Goal: Task Accomplishment & Management: Manage account settings

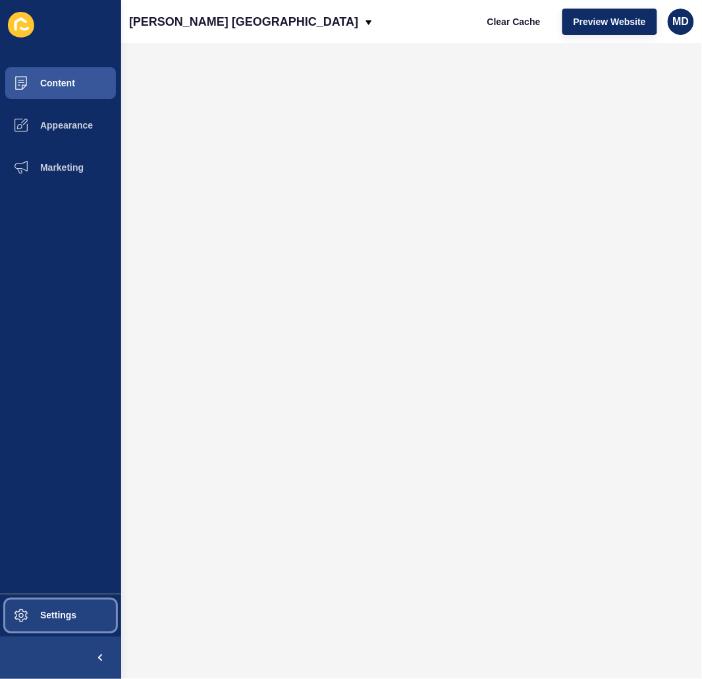
drag, startPoint x: 63, startPoint y: 617, endPoint x: 57, endPoint y: 611, distance: 8.9
click at [63, 617] on span "Settings" at bounding box center [37, 615] width 78 height 11
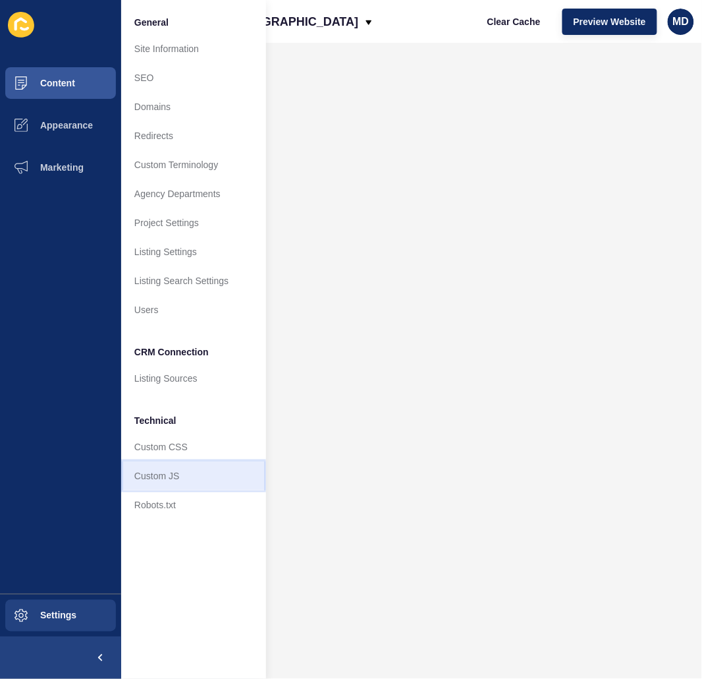
click at [169, 475] on link "Custom JS" at bounding box center [193, 475] width 145 height 29
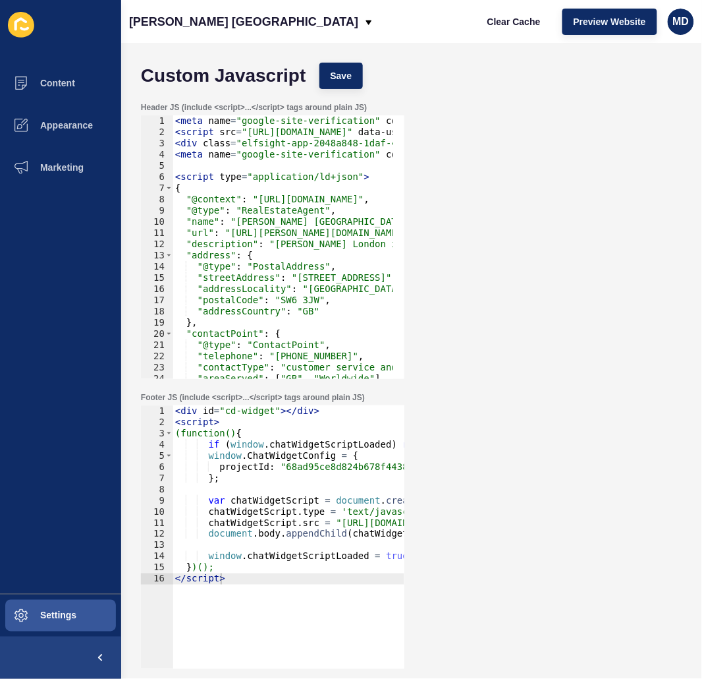
type textarea "</script>"
click at [242, 582] on div "< div id = "cd-widget" > </ div > < script > (function() { if ( window . chatWi…" at bounding box center [414, 542] width 482 height 275
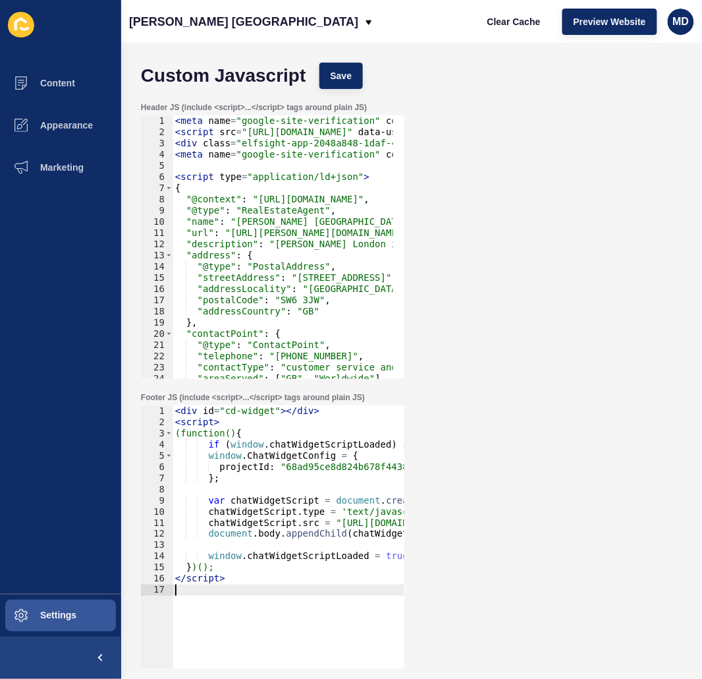
paste textarea
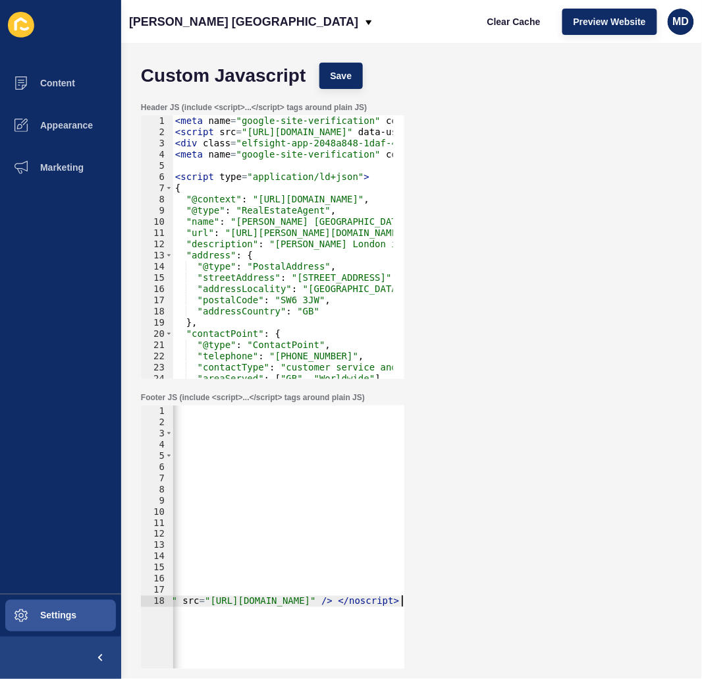
scroll to position [0, 3608]
click at [345, 74] on span "Save" at bounding box center [342, 75] width 22 height 13
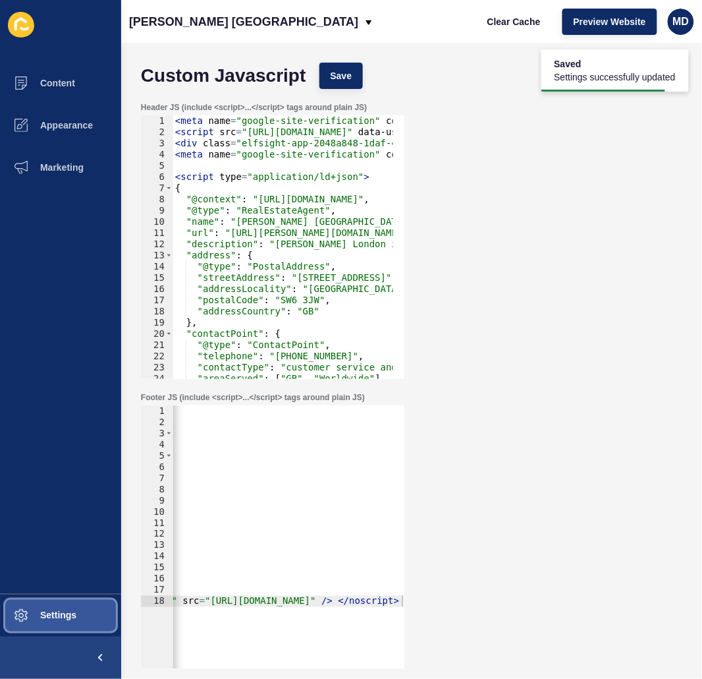
click at [70, 625] on button "Settings" at bounding box center [60, 615] width 121 height 42
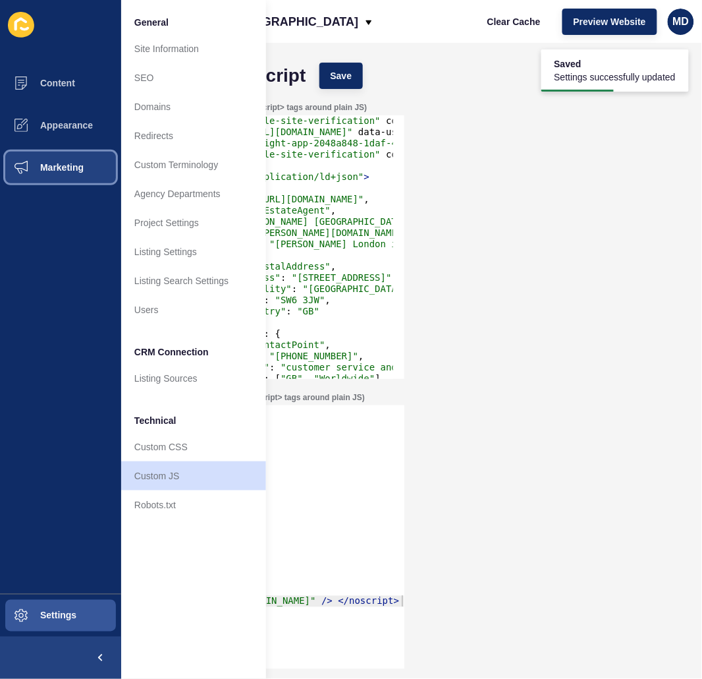
click at [51, 173] on button "Marketing" at bounding box center [60, 167] width 121 height 42
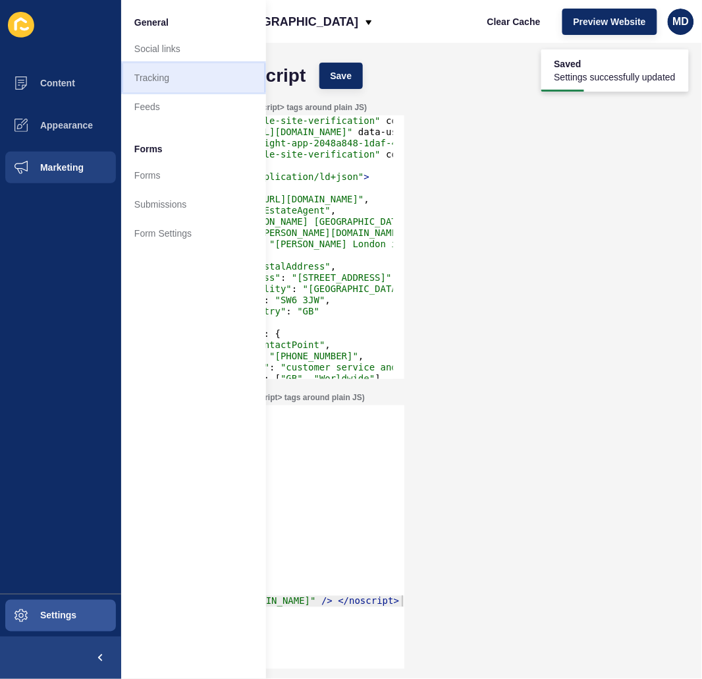
click at [184, 73] on link "Tracking" at bounding box center [193, 77] width 145 height 29
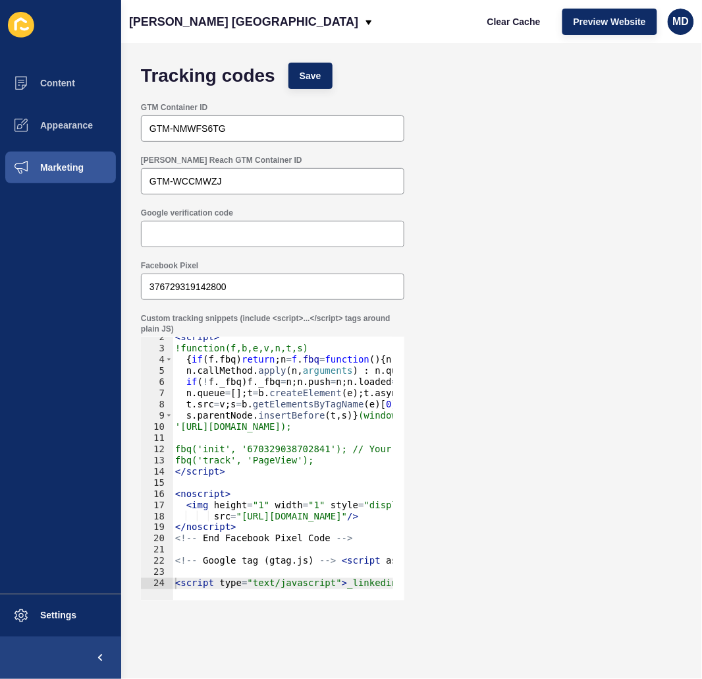
scroll to position [0, 3619]
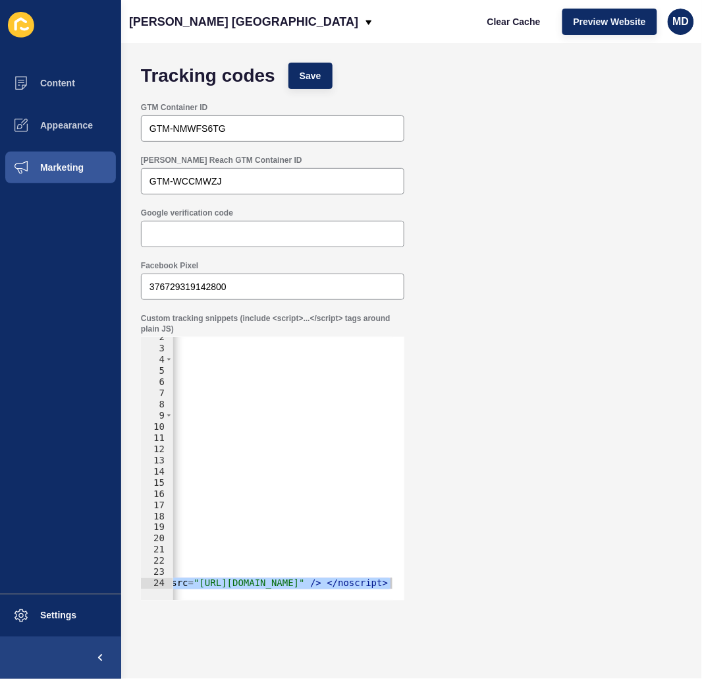
drag, startPoint x: 175, startPoint y: 586, endPoint x: 472, endPoint y: 621, distance: 299.2
click at [472, 621] on div "Tracking codes Save GTM Container ID GTM-NMWFS6TG Rex Reach GTM Container ID GT…" at bounding box center [411, 361] width 581 height 636
click at [376, 578] on div "< script > !function(f,b,e,v,n,t,s) { if ( f . fbq ) return ; n = f . fbq = fun…" at bounding box center [283, 469] width 221 height 264
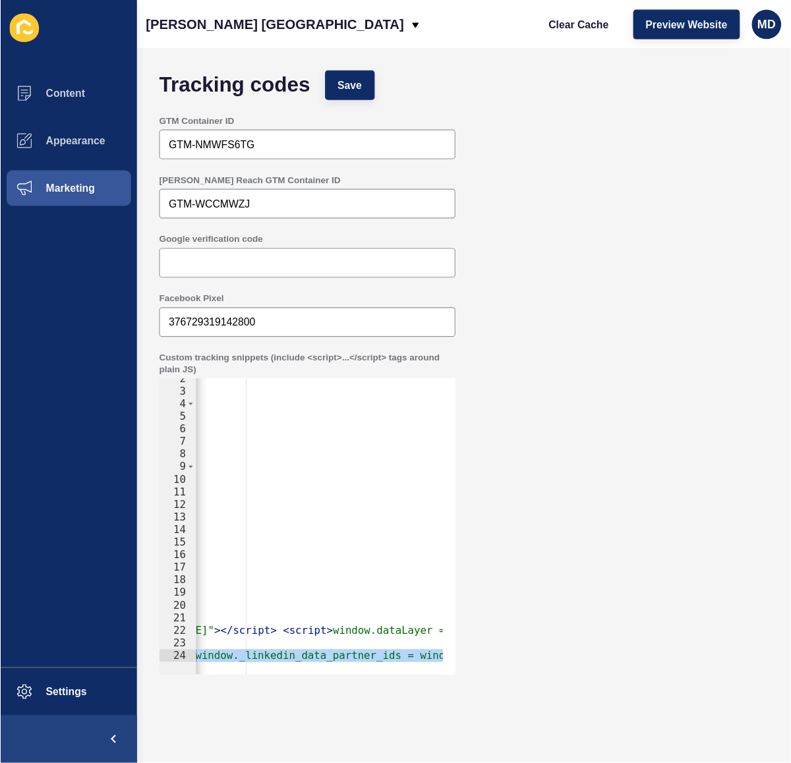
scroll to position [0, 0]
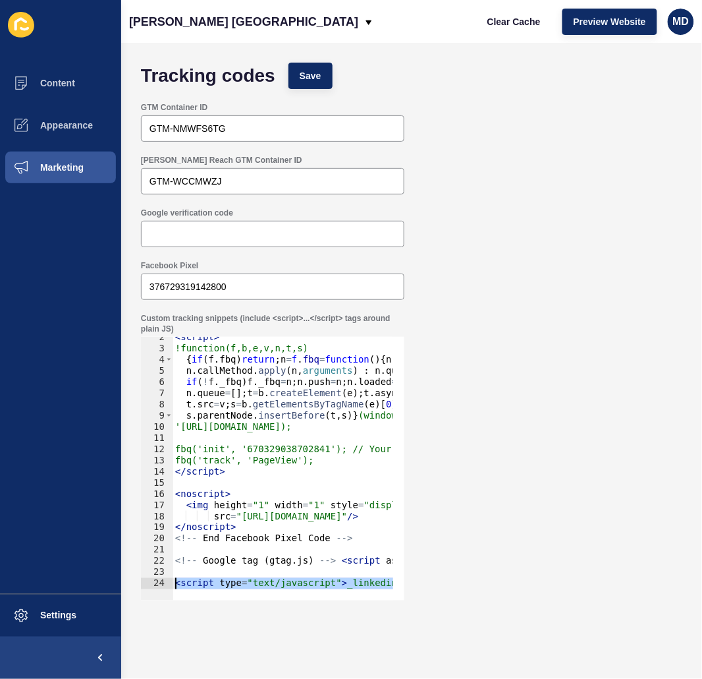
drag, startPoint x: 387, startPoint y: 584, endPoint x: 136, endPoint y: 585, distance: 251.0
click at [136, 585] on div "Custom tracking snippets (include <script>...</script> tags around plain JS) 2 …" at bounding box center [411, 456] width 555 height 300
type textarea ">"
click at [314, 82] on button "Save" at bounding box center [311, 76] width 44 height 26
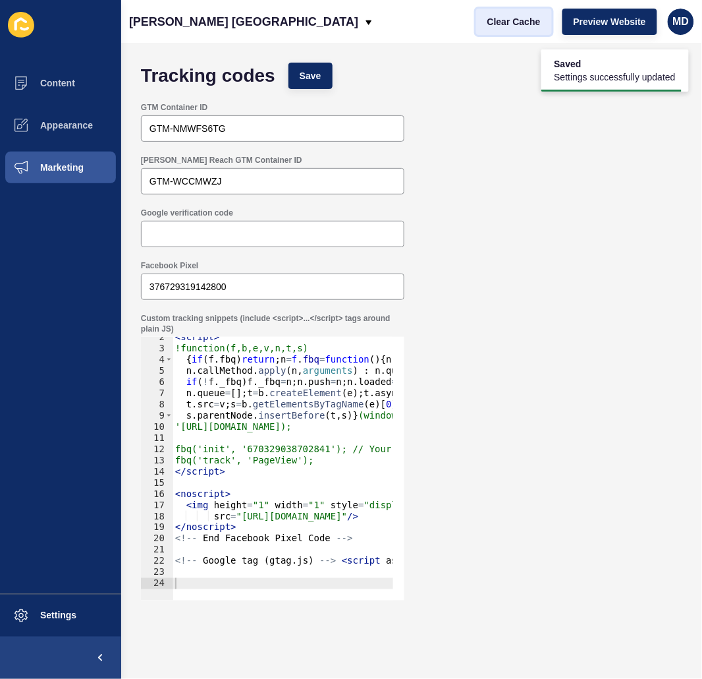
click at [515, 17] on span "Clear Cache" at bounding box center [514, 21] width 53 height 13
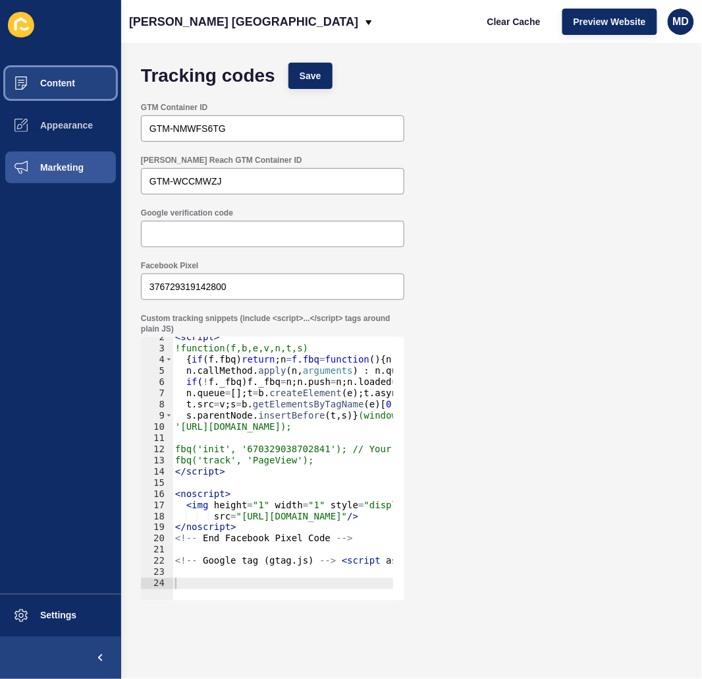
click at [82, 73] on button "Content" at bounding box center [60, 83] width 121 height 42
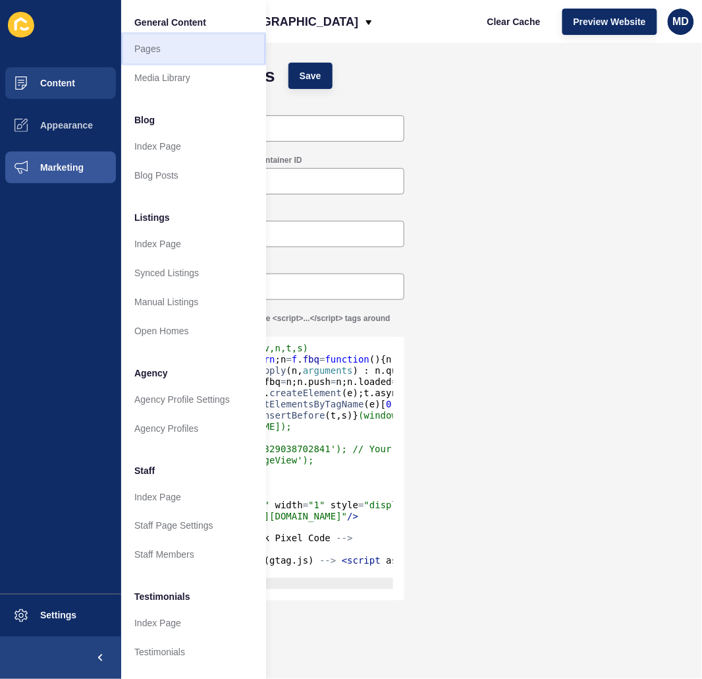
click at [166, 51] on link "Pages" at bounding box center [193, 48] width 145 height 29
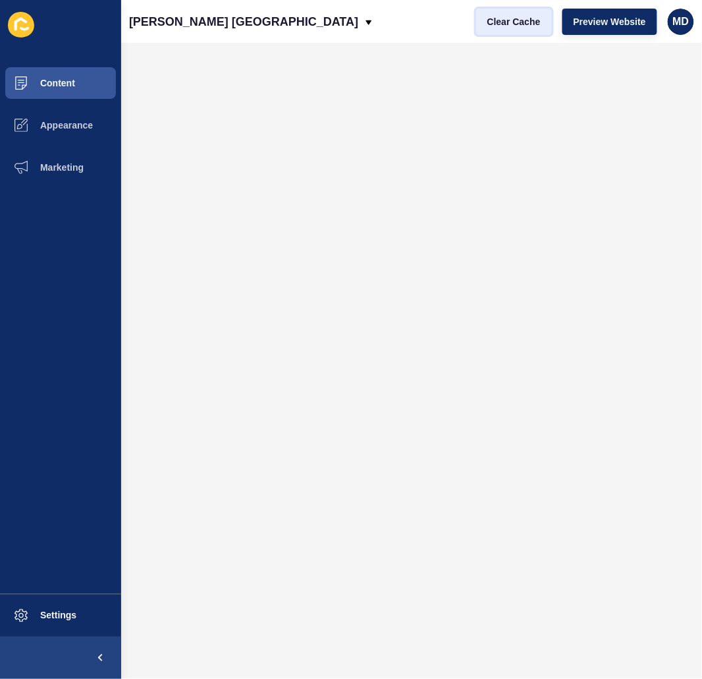
click at [530, 24] on span "Clear Cache" at bounding box center [514, 21] width 53 height 13
click at [499, 16] on span "Clear Cache" at bounding box center [514, 21] width 53 height 13
